Goal: Task Accomplishment & Management: Complete application form

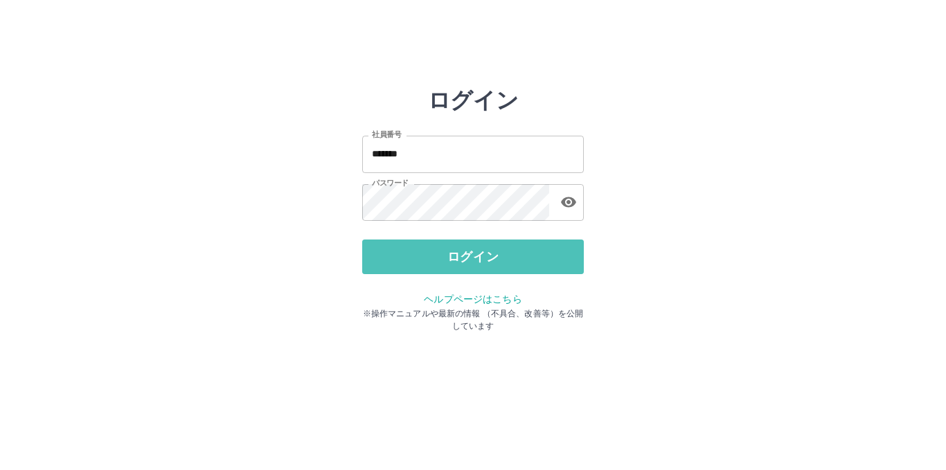
click at [457, 251] on button "ログイン" at bounding box center [473, 257] width 222 height 35
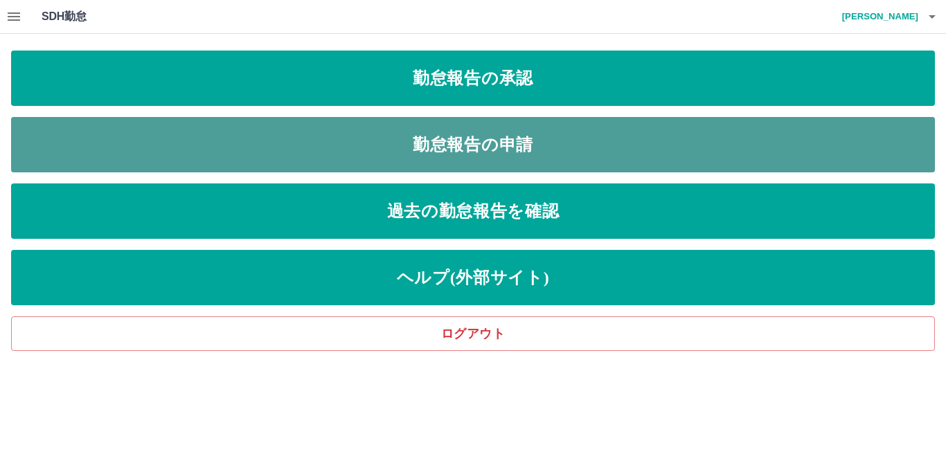
click at [502, 134] on link "勤怠報告の申請" at bounding box center [473, 144] width 924 height 55
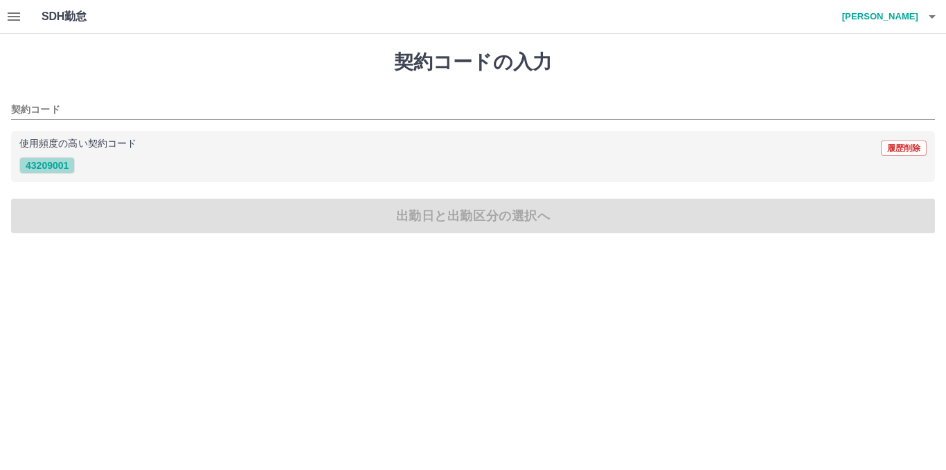
click at [53, 164] on button "43209001" at bounding box center [46, 165] width 55 height 17
type input "********"
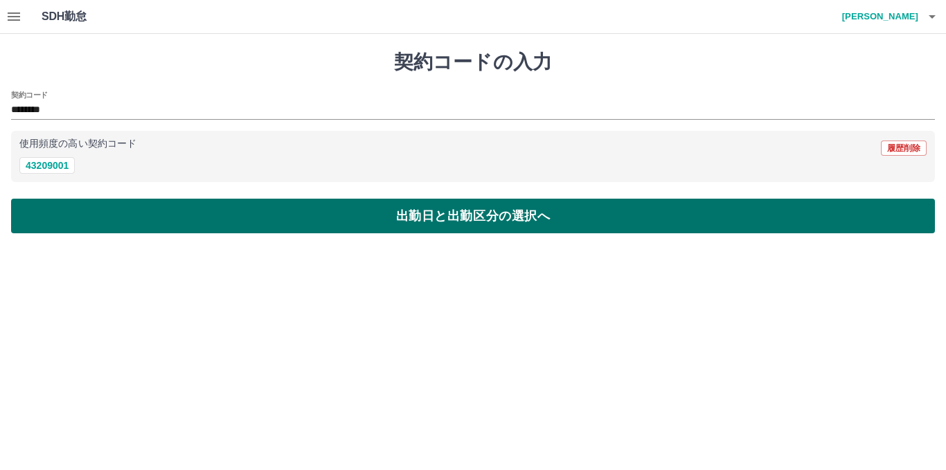
click at [130, 209] on button "出勤日と出勤区分の選択へ" at bounding box center [473, 216] width 924 height 35
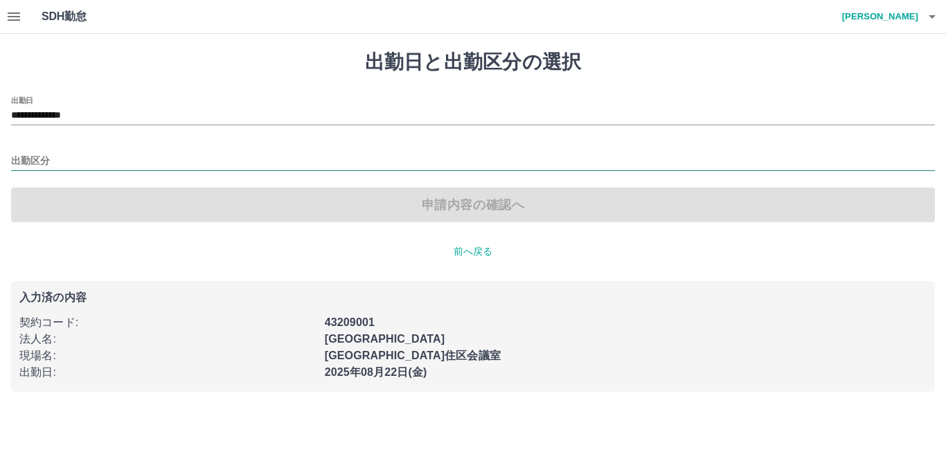
click at [46, 159] on input "出勤区分" at bounding box center [473, 161] width 924 height 17
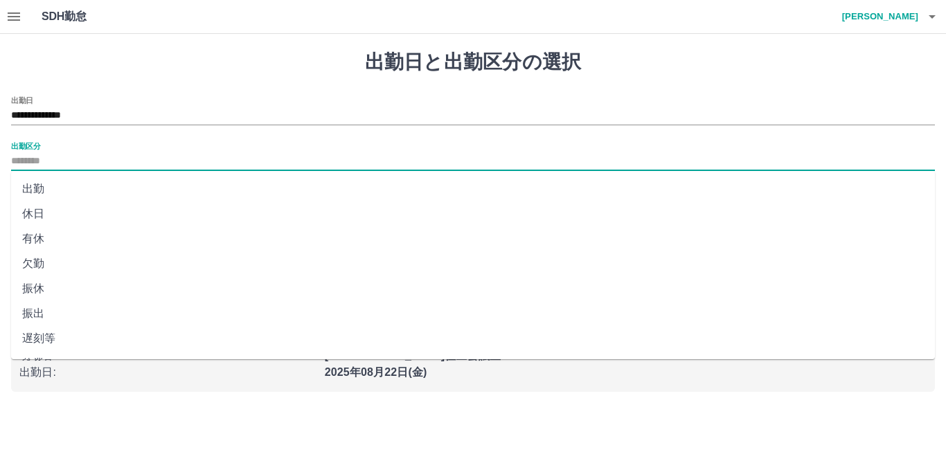
click at [28, 188] on li "出勤" at bounding box center [473, 189] width 924 height 25
type input "**"
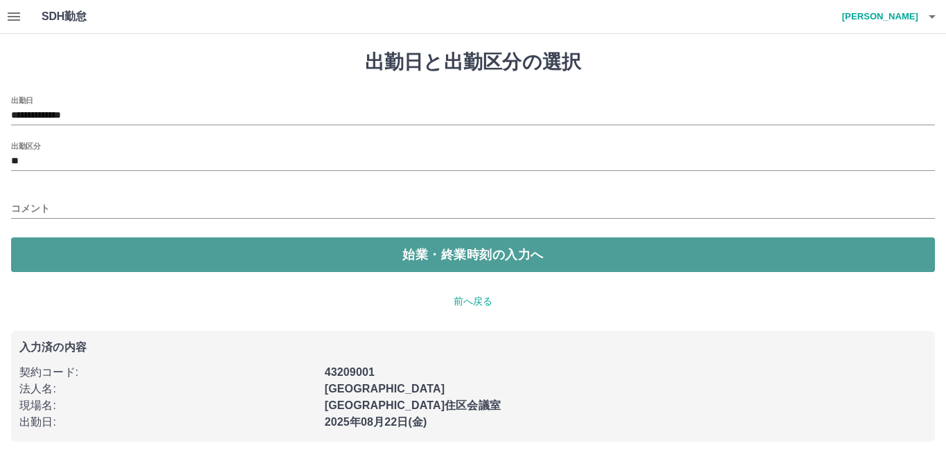
click at [143, 268] on button "始業・終業時刻の入力へ" at bounding box center [473, 255] width 924 height 35
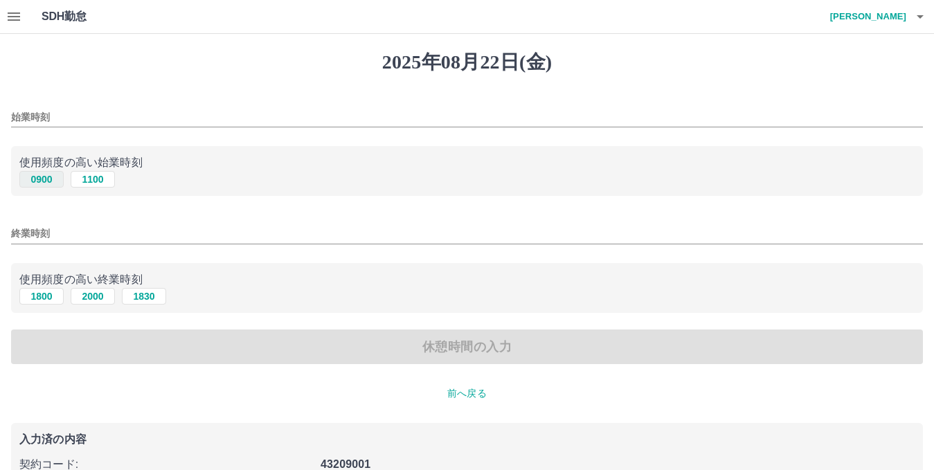
click at [48, 184] on button "0900" at bounding box center [41, 179] width 44 height 17
type input "****"
drag, startPoint x: 249, startPoint y: 351, endPoint x: 234, endPoint y: 344, distance: 16.4
click at [249, 352] on div "休憩時間の入力" at bounding box center [467, 347] width 912 height 35
click at [42, 295] on button "1800" at bounding box center [41, 296] width 44 height 17
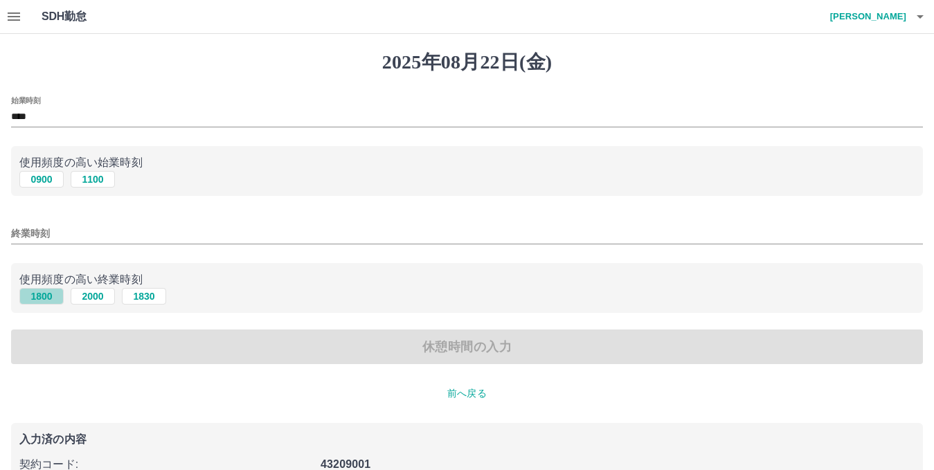
type input "****"
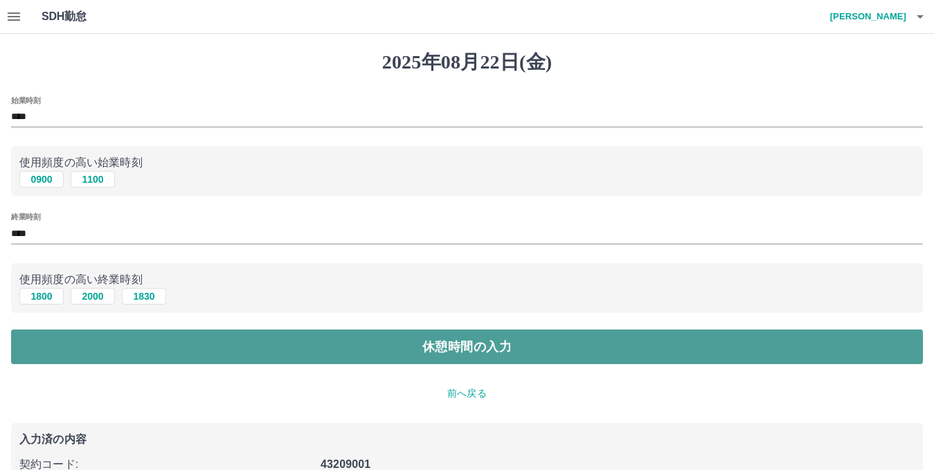
click at [177, 344] on button "休憩時間の入力" at bounding box center [467, 347] width 912 height 35
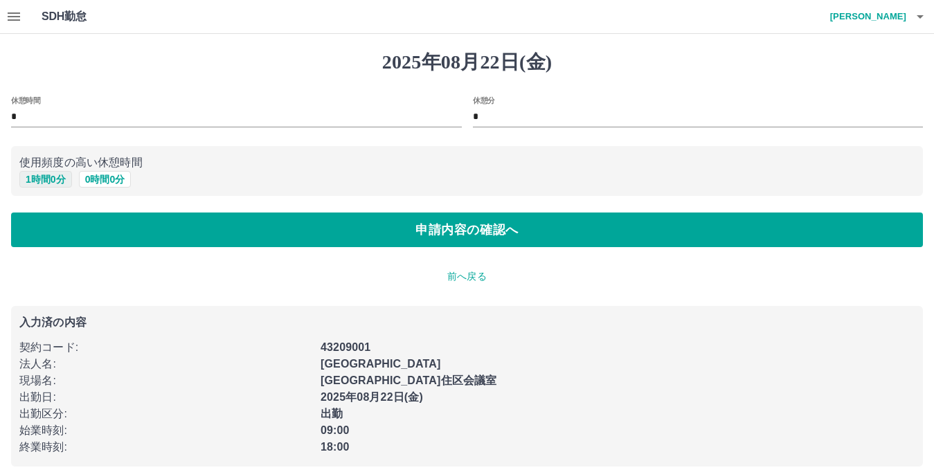
click at [48, 179] on button "1 時間 0 分" at bounding box center [45, 179] width 53 height 17
type input "*"
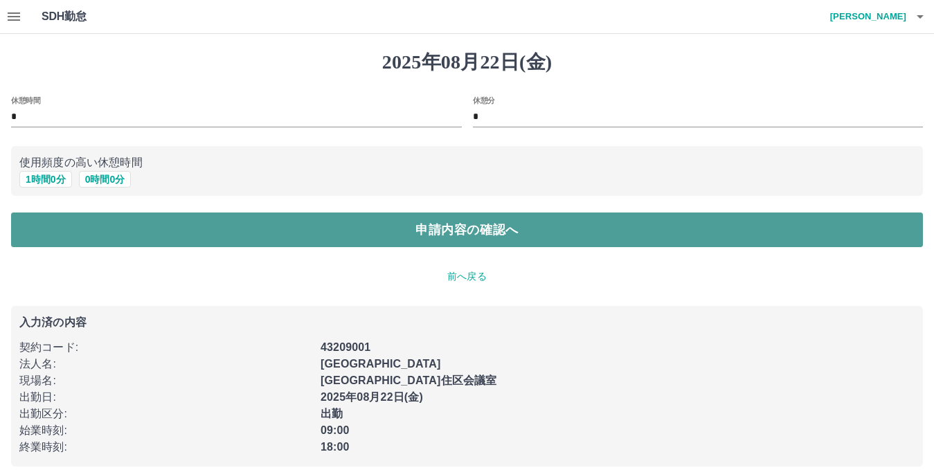
click at [106, 232] on button "申請内容の確認へ" at bounding box center [467, 230] width 912 height 35
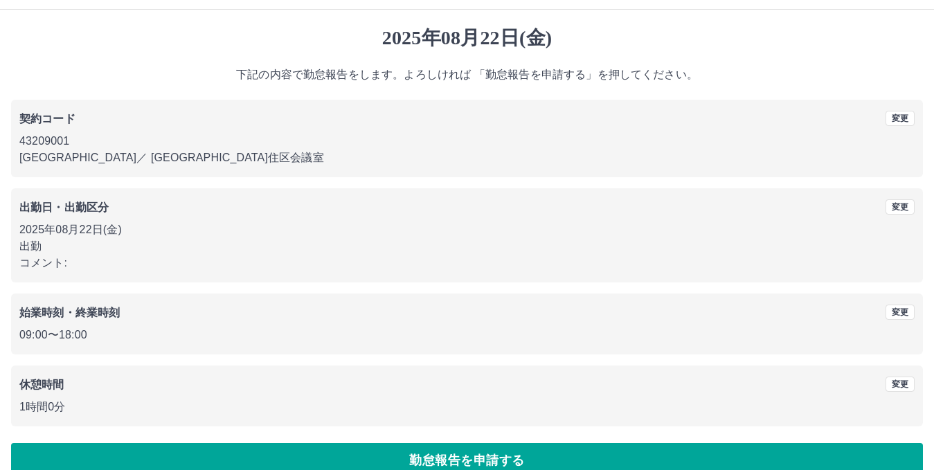
scroll to position [48, 0]
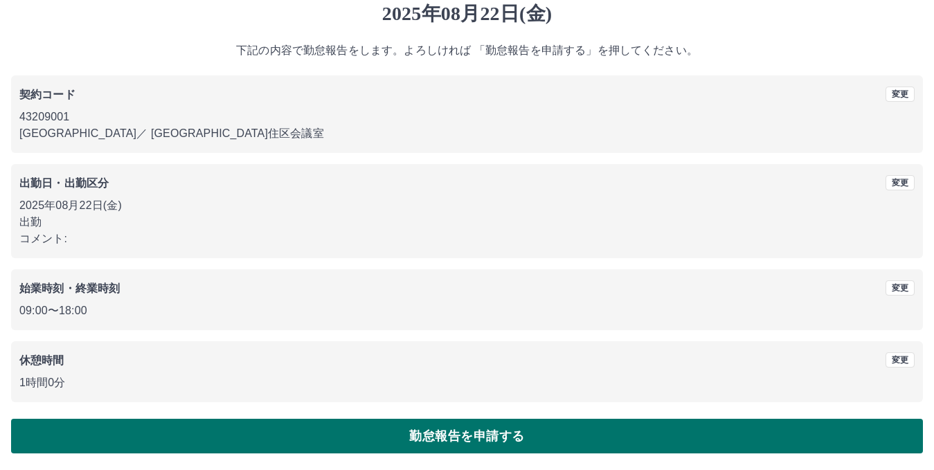
click at [506, 441] on button "勤怠報告を申請する" at bounding box center [467, 436] width 912 height 35
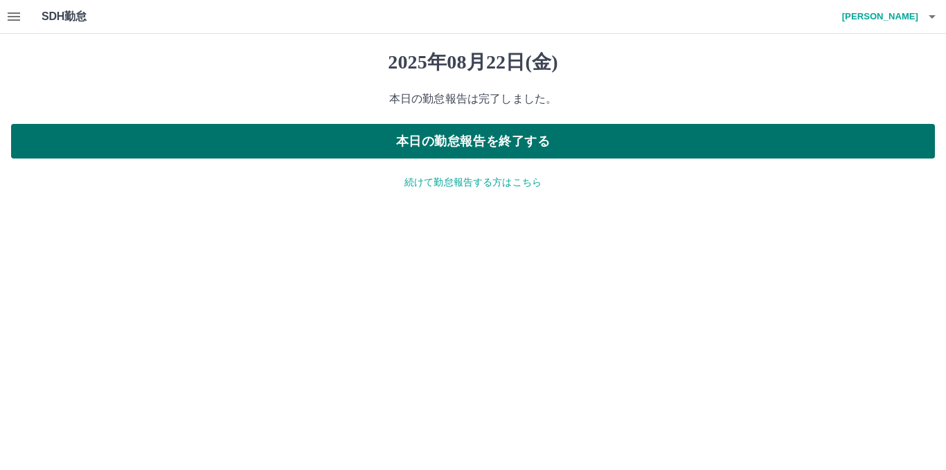
click at [511, 141] on button "本日の勤怠報告を終了する" at bounding box center [473, 141] width 924 height 35
